Goal: Find specific page/section: Find specific page/section

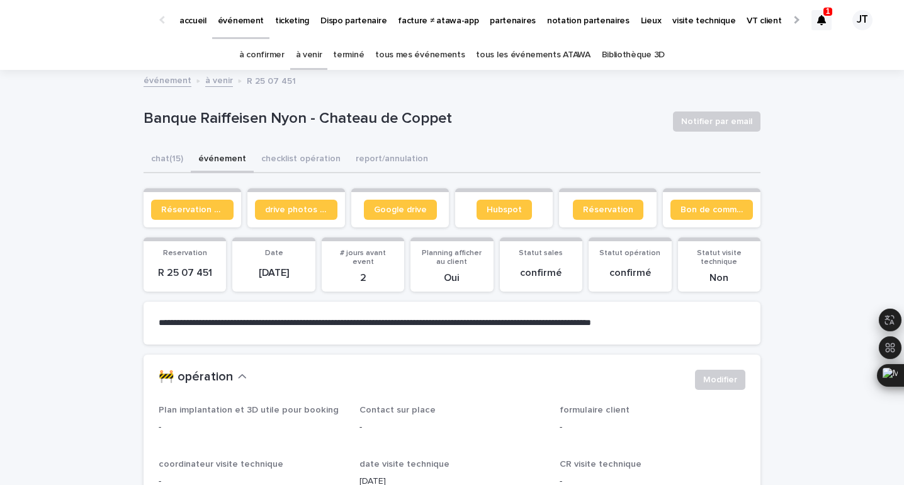
click at [490, 19] on p "partenaires" at bounding box center [513, 13] width 46 height 26
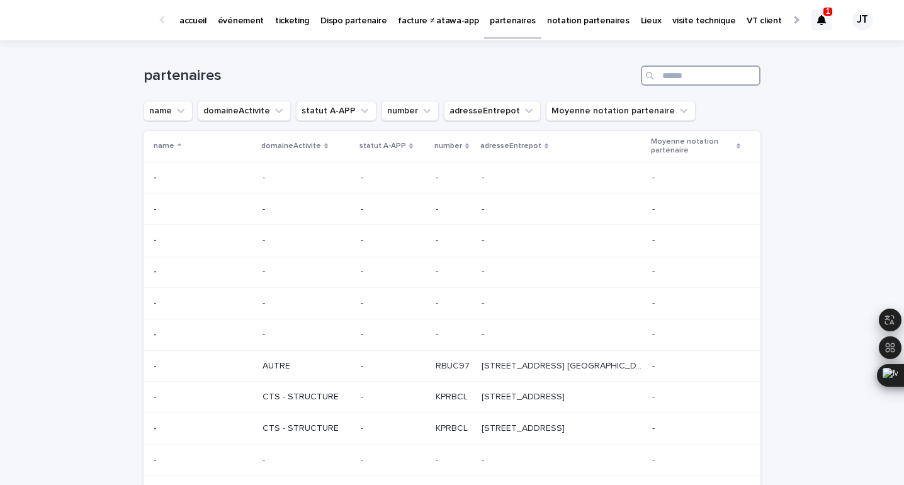
click at [686, 74] on input "Search" at bounding box center [701, 75] width 120 height 20
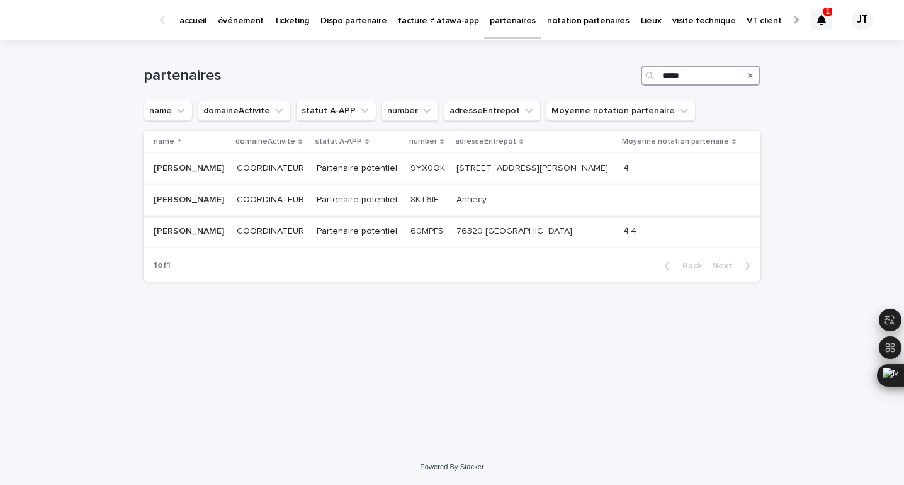
type input "*****"
click at [342, 205] on p "Partenaire potentiel" at bounding box center [359, 199] width 84 height 11
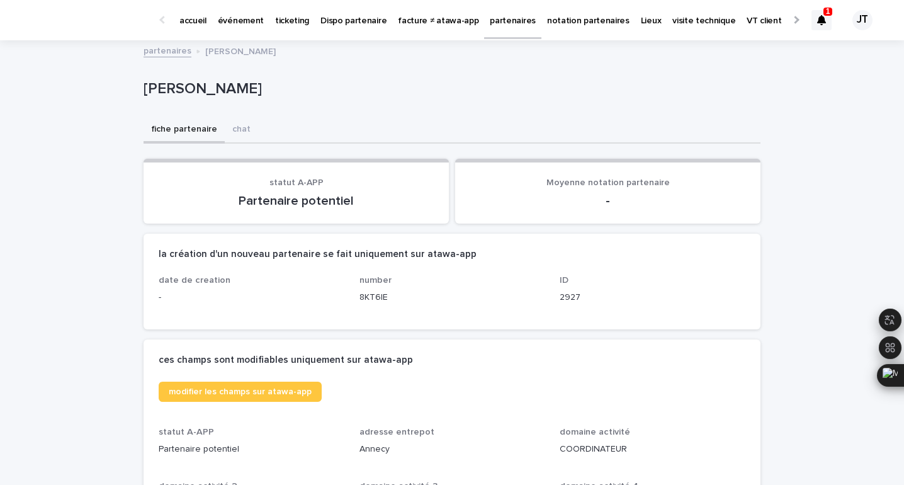
click at [659, 46] on div "partenaires [PERSON_NAME]" at bounding box center [451, 52] width 629 height 18
click at [831, 14] on div "1" at bounding box center [827, 12] width 9 height 8
